Goal: Information Seeking & Learning: Find specific fact

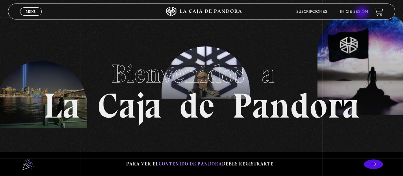
click at [363, 13] on link "Inicie sesión" at bounding box center [354, 12] width 28 height 4
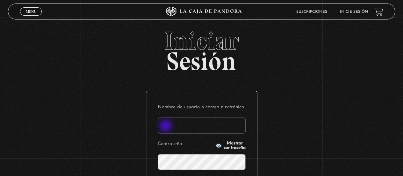
click at [166, 126] on input "Nombre de usuario o correo electrónico" at bounding box center [202, 125] width 88 height 16
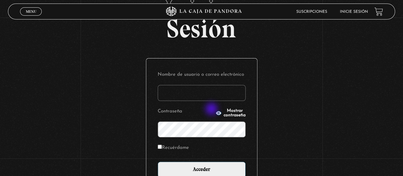
scroll to position [64, 0]
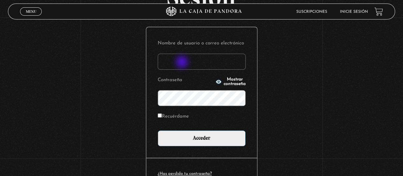
click at [183, 62] on input "Nombre de usuario o correo electrónico" at bounding box center [202, 62] width 88 height 16
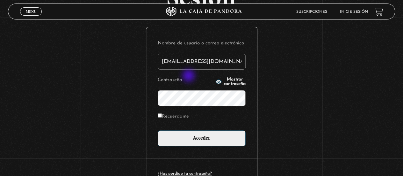
type input "marycr0410@gmail.com"
click at [178, 115] on label "Recuérdame" at bounding box center [173, 117] width 31 height 10
click at [162, 115] on input "Recuérdame" at bounding box center [160, 115] width 4 height 4
checkbox input "true"
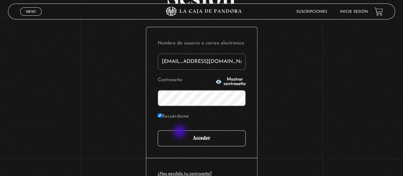
click at [180, 135] on input "Acceder" at bounding box center [202, 138] width 88 height 16
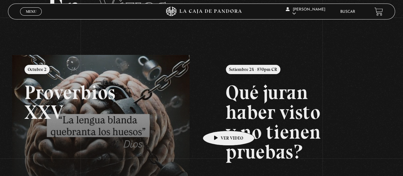
scroll to position [64, 0]
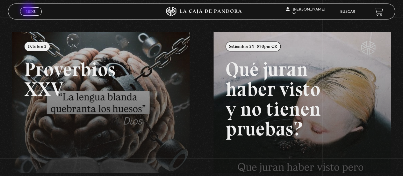
click at [29, 11] on span "Menu" at bounding box center [31, 12] width 11 height 4
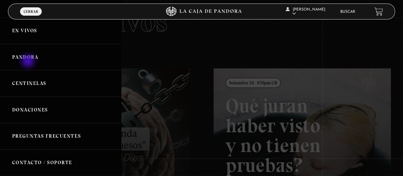
scroll to position [0, 0]
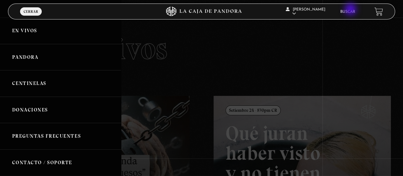
click at [351, 10] on link "Buscar" at bounding box center [347, 12] width 15 height 4
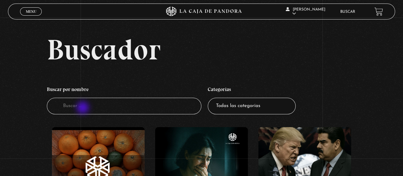
click at [84, 108] on input "Buscador" at bounding box center [124, 106] width 155 height 17
type input "emocional"
